Goal: Contribute content: Add original content to the website for others to see

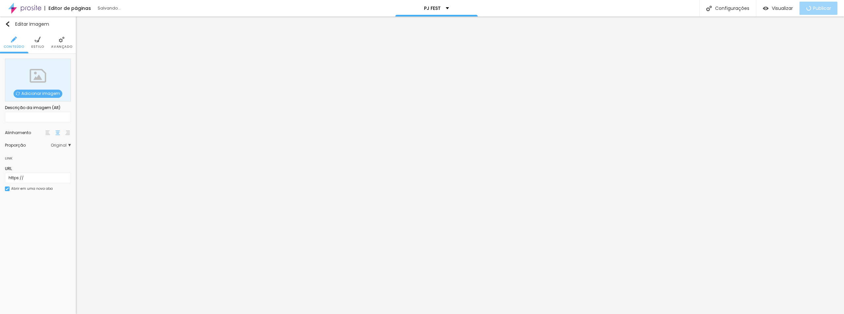
click at [48, 93] on span "Adicionar imagem" at bounding box center [38, 94] width 49 height 8
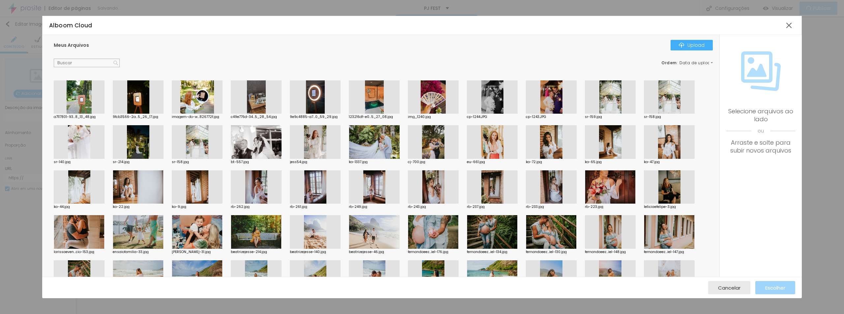
click at [311, 99] on div at bounding box center [315, 97] width 51 height 34
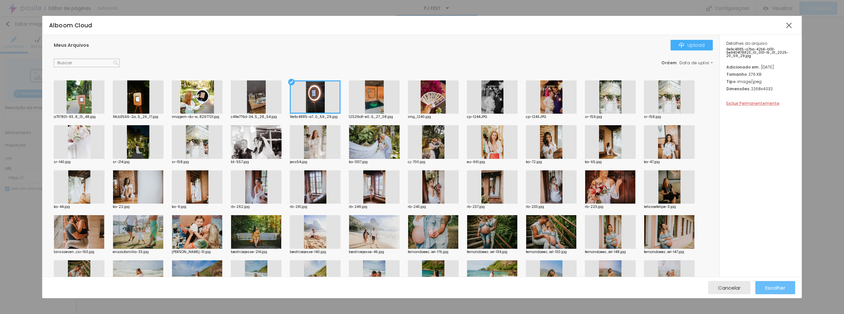
click at [777, 289] on span "Escolher" at bounding box center [775, 288] width 20 height 6
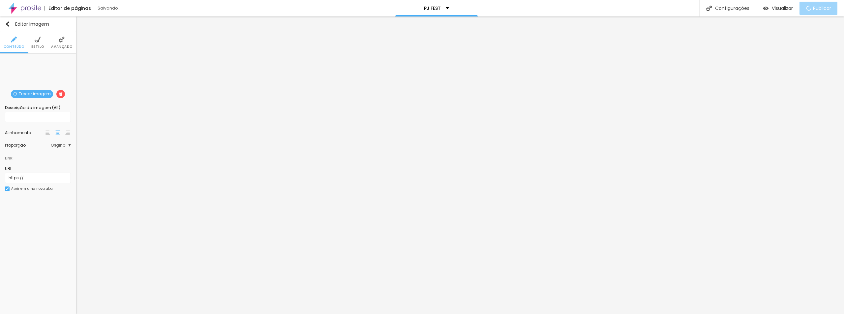
click at [65, 146] on span "Original" at bounding box center [61, 145] width 20 height 4
click at [48, 171] on span "Quadrado" at bounding box center [45, 173] width 41 height 4
click at [36, 92] on span "Trocar imagem" at bounding box center [32, 94] width 42 height 8
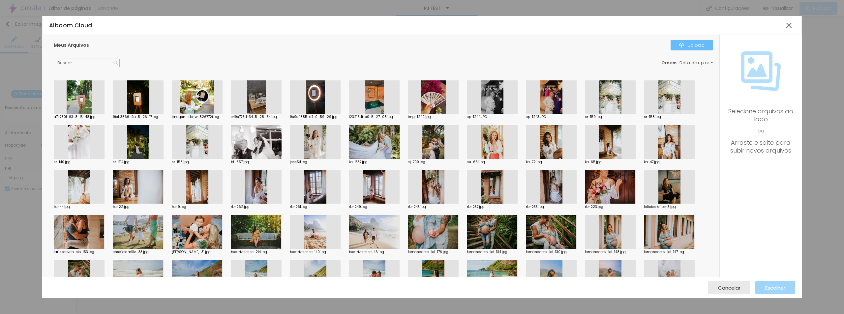
click at [696, 44] on div "Upload" at bounding box center [692, 45] width 26 height 5
